Goal: Feedback & Contribution: Submit feedback/report problem

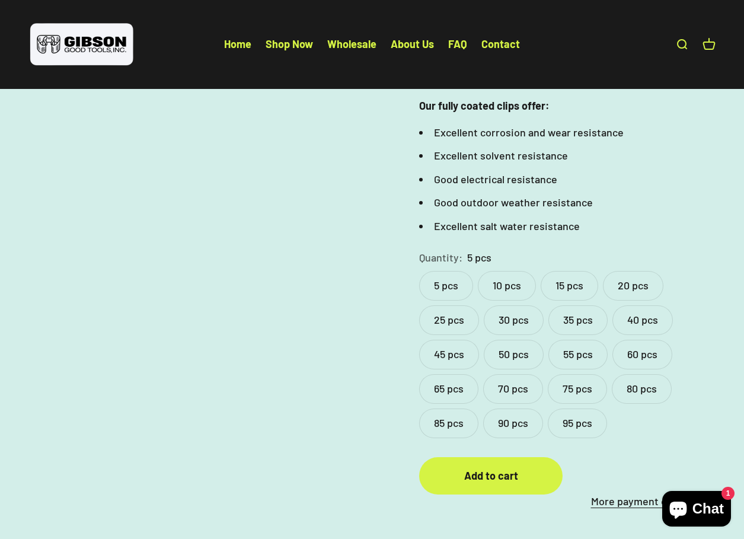
scroll to position [474, 0]
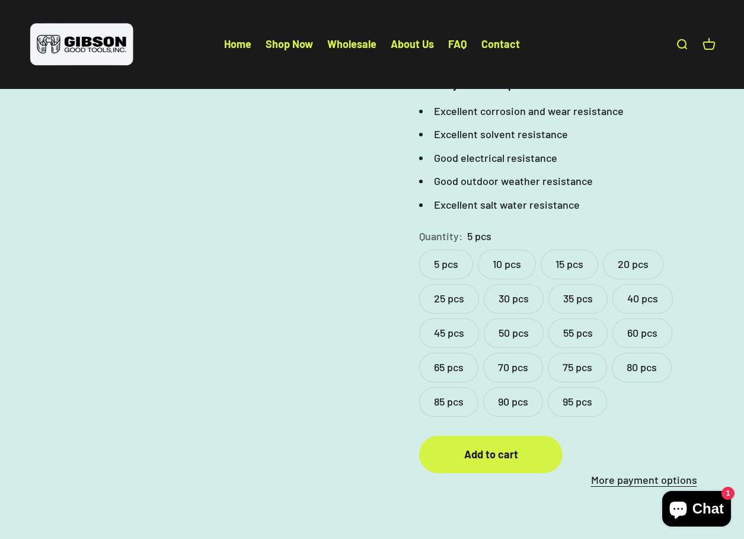
click at [588, 387] on label "95 pcs" at bounding box center [577, 402] width 59 height 30
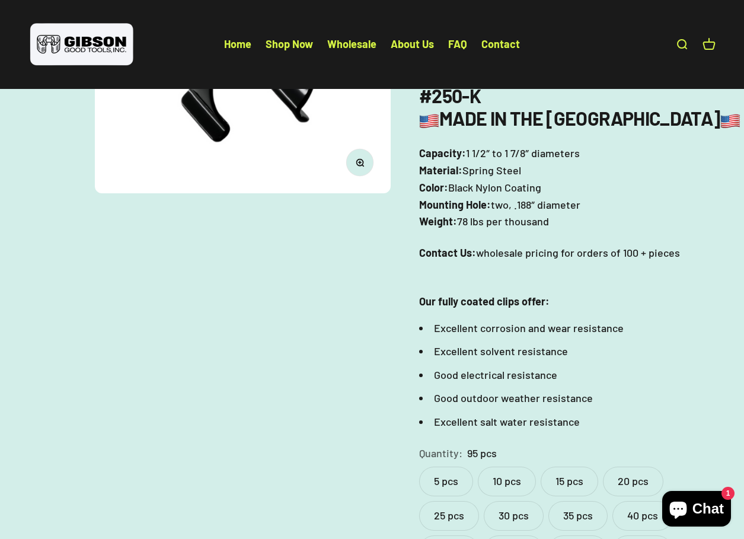
scroll to position [533, 0]
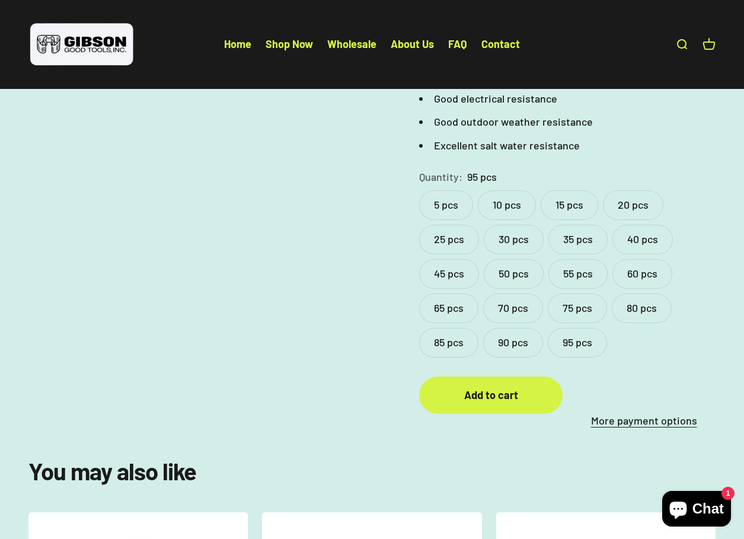
click at [449, 190] on label "5 pcs" at bounding box center [446, 205] width 54 height 30
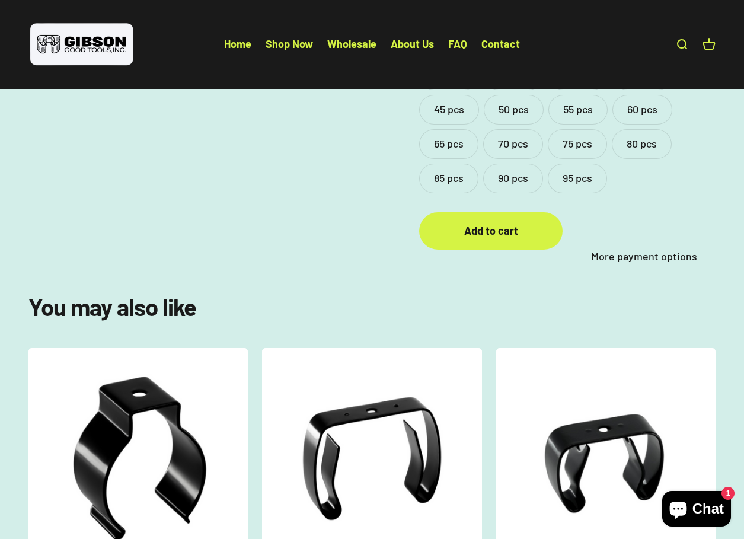
scroll to position [711, 0]
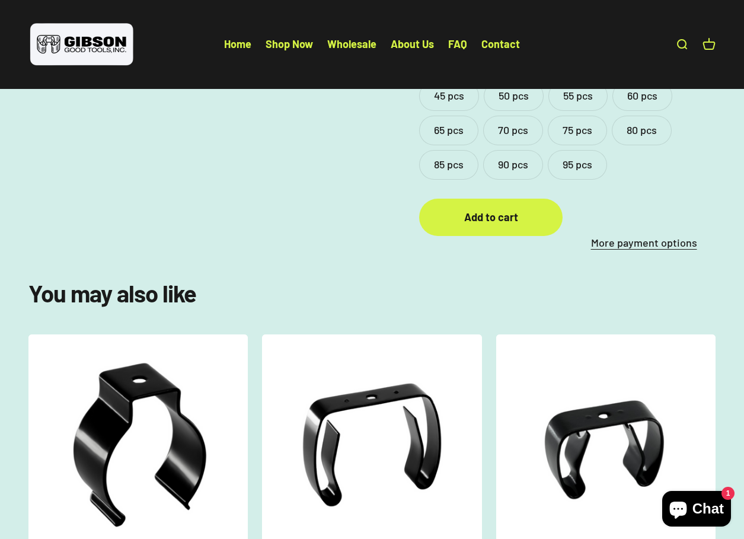
click at [582, 150] on label "95 pcs" at bounding box center [577, 165] width 59 height 30
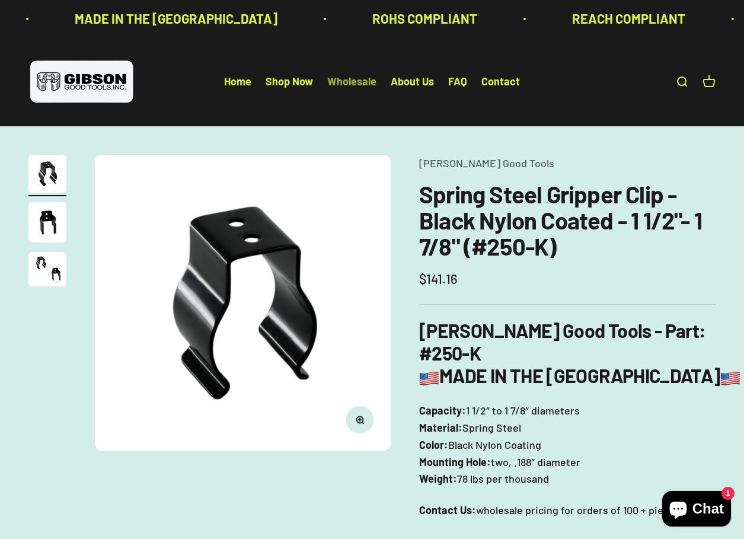
click at [363, 76] on link "Wholesale" at bounding box center [351, 81] width 49 height 13
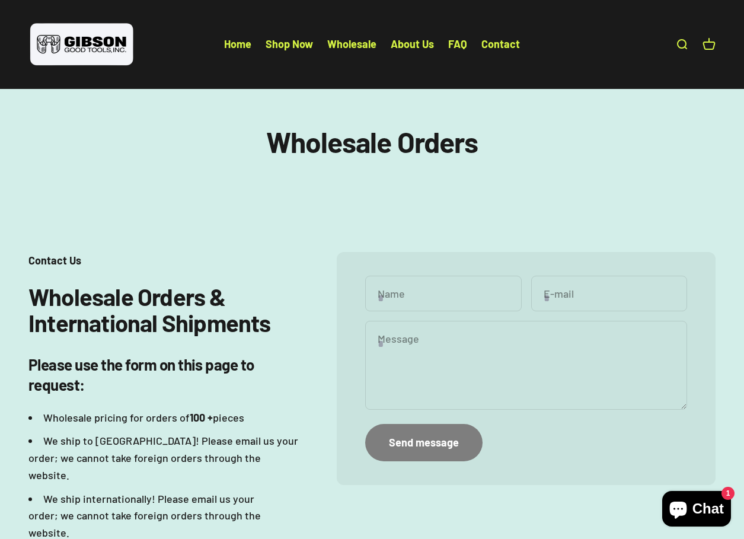
scroll to position [59, 0]
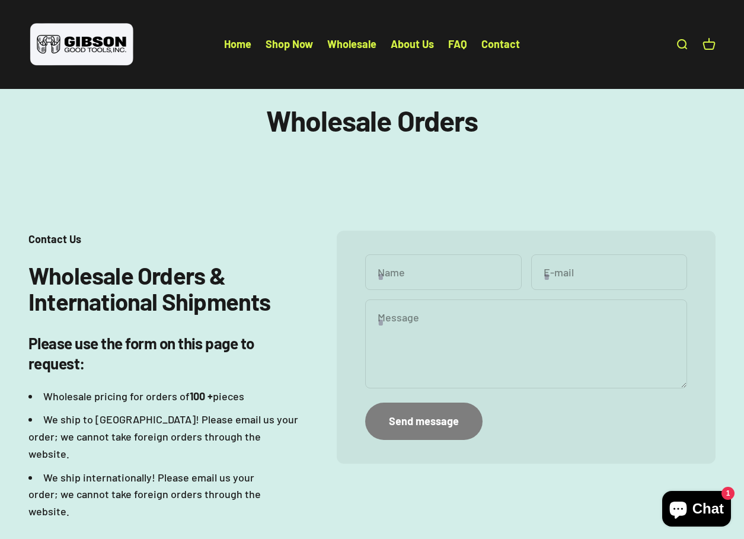
click at [417, 272] on input "Name" at bounding box center [443, 272] width 156 height 36
click at [406, 277] on input "Name" at bounding box center [443, 272] width 156 height 36
type input "****"
type input "**********"
click at [423, 325] on textarea "Message" at bounding box center [526, 343] width 322 height 88
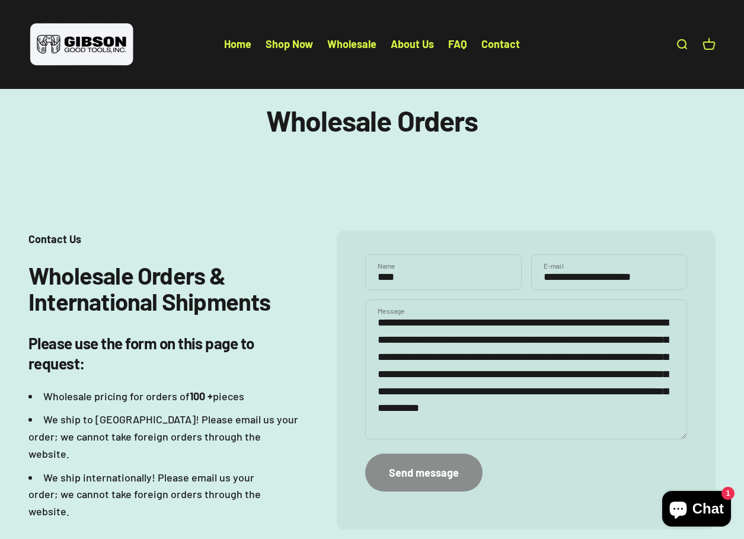
type textarea "**********"
click at [444, 474] on div "Send message" at bounding box center [424, 472] width 70 height 17
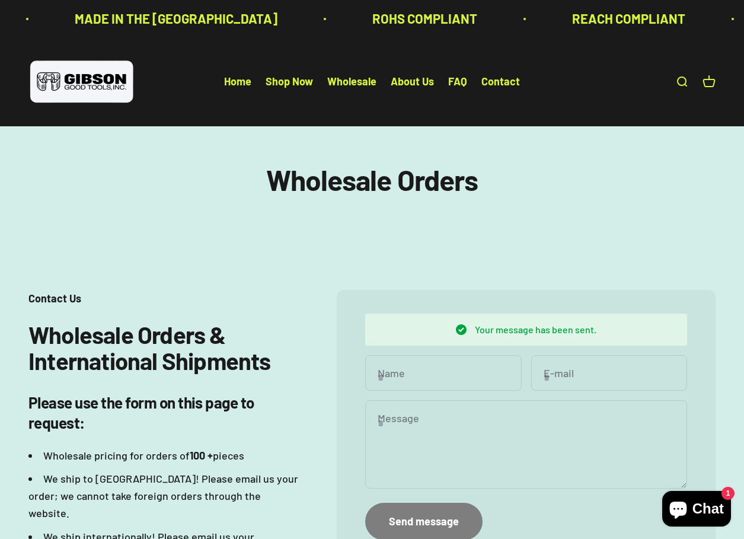
scroll to position [213, 0]
